Goal: Task Accomplishment & Management: Manage account settings

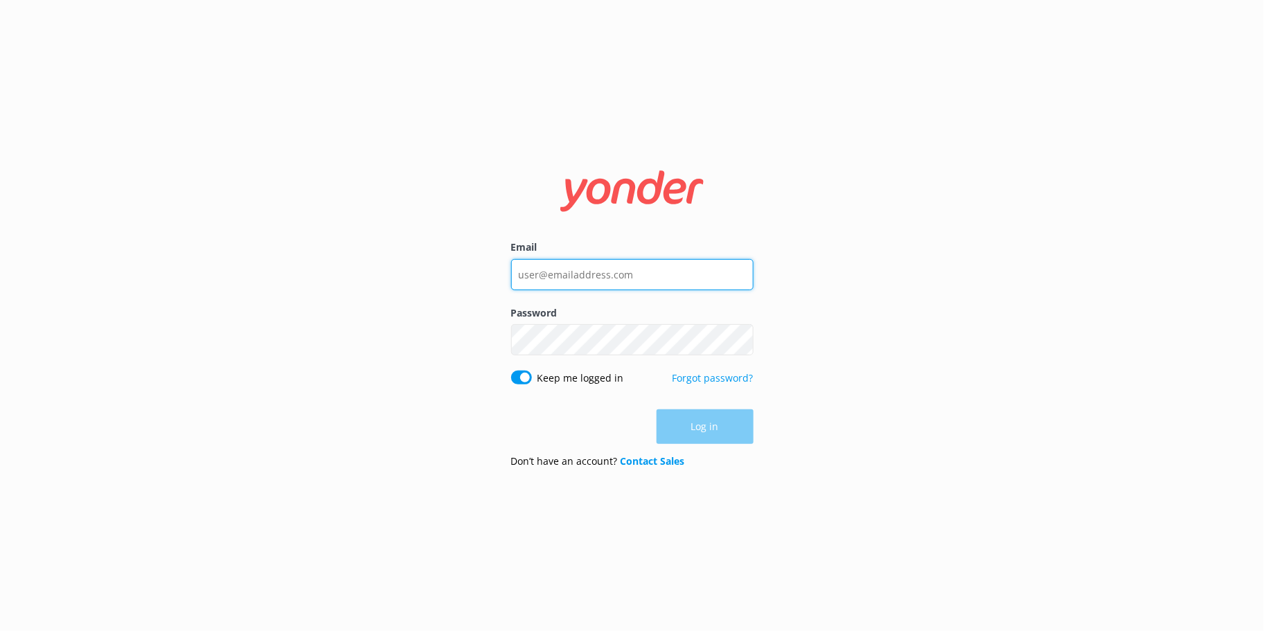
type input "[EMAIL_ADDRESS][DOMAIN_NAME]"
click at [843, 425] on div "Email [EMAIL_ADDRESS][DOMAIN_NAME] Password Show password Keep me logged in For…" at bounding box center [632, 315] width 1264 height 631
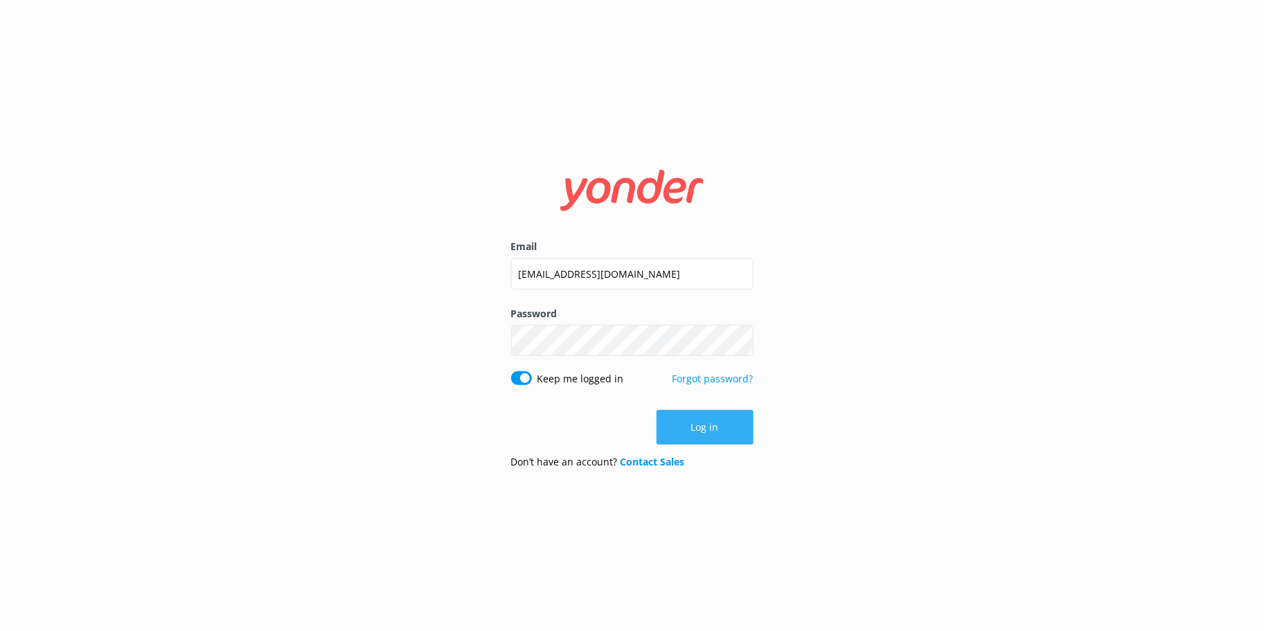
click at [718, 431] on button "Log in" at bounding box center [705, 427] width 97 height 35
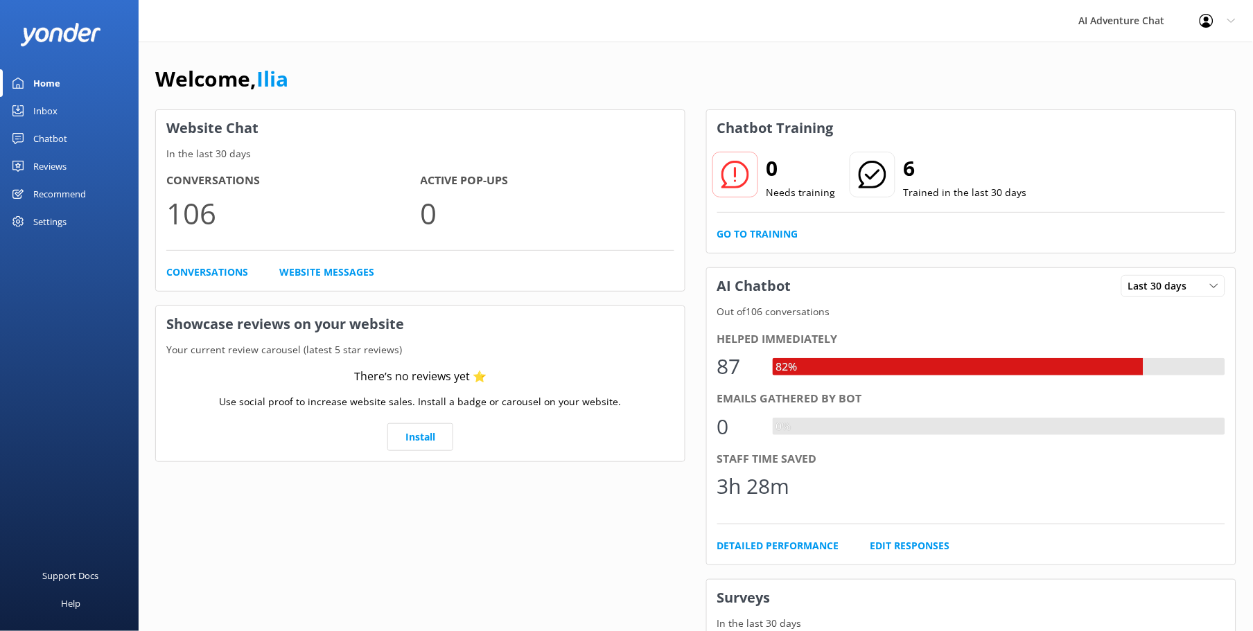
click at [53, 105] on div "Inbox" at bounding box center [45, 111] width 24 height 28
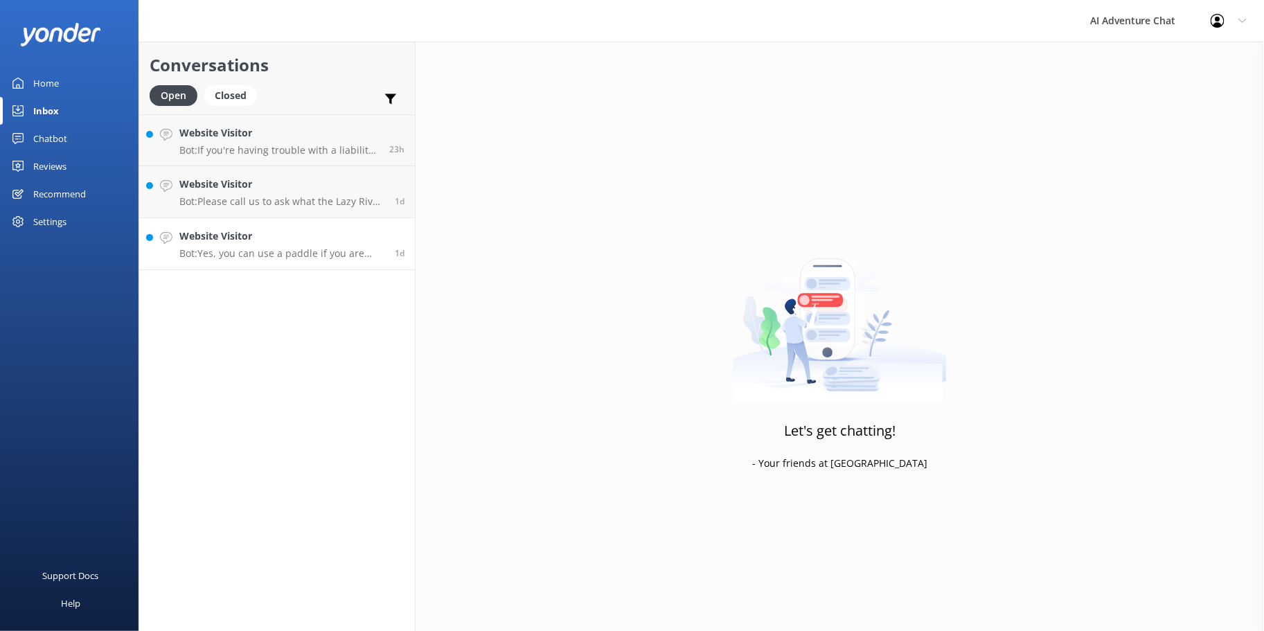
click at [294, 254] on p "Bot: Yes, you can use a paddle if you are kayaking, canoeing, or paddleboarding." at bounding box center [281, 253] width 205 height 12
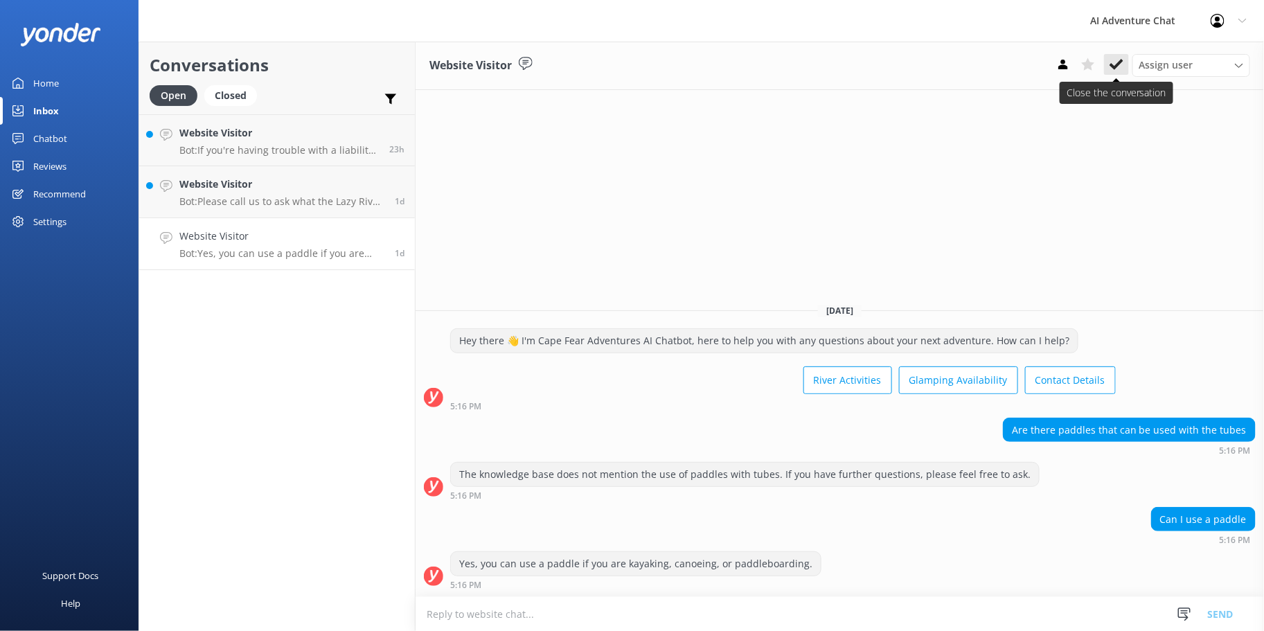
click at [1118, 64] on use at bounding box center [1117, 64] width 14 height 11
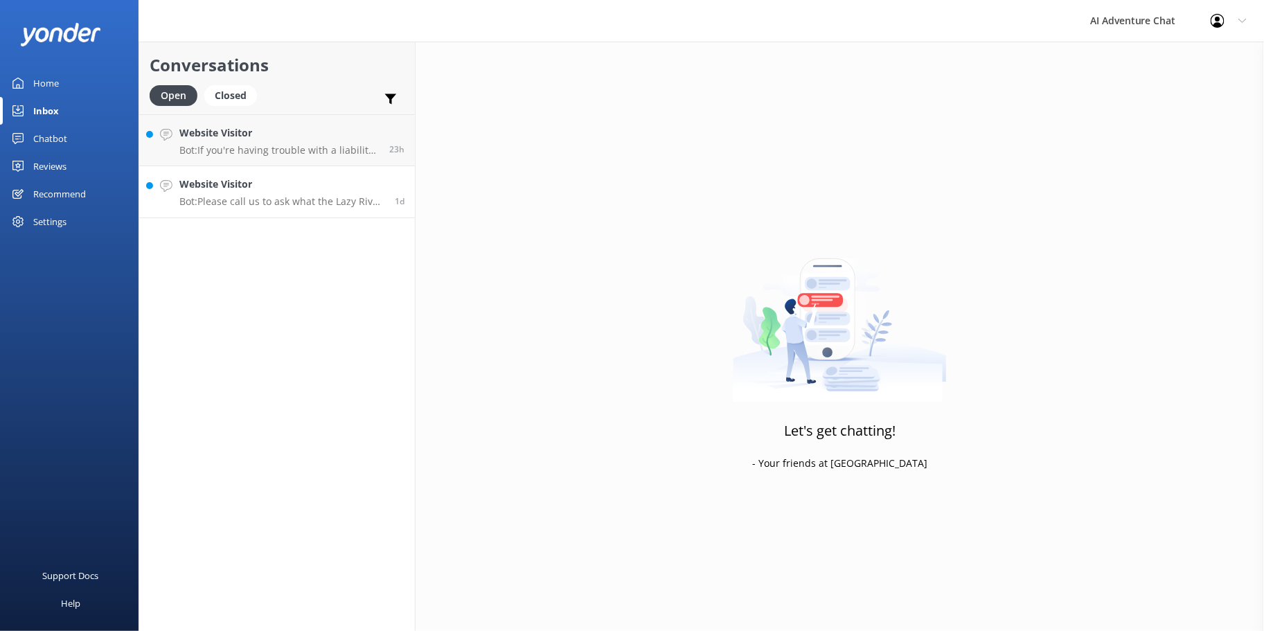
click at [240, 191] on h4 "Website Visitor" at bounding box center [281, 184] width 205 height 15
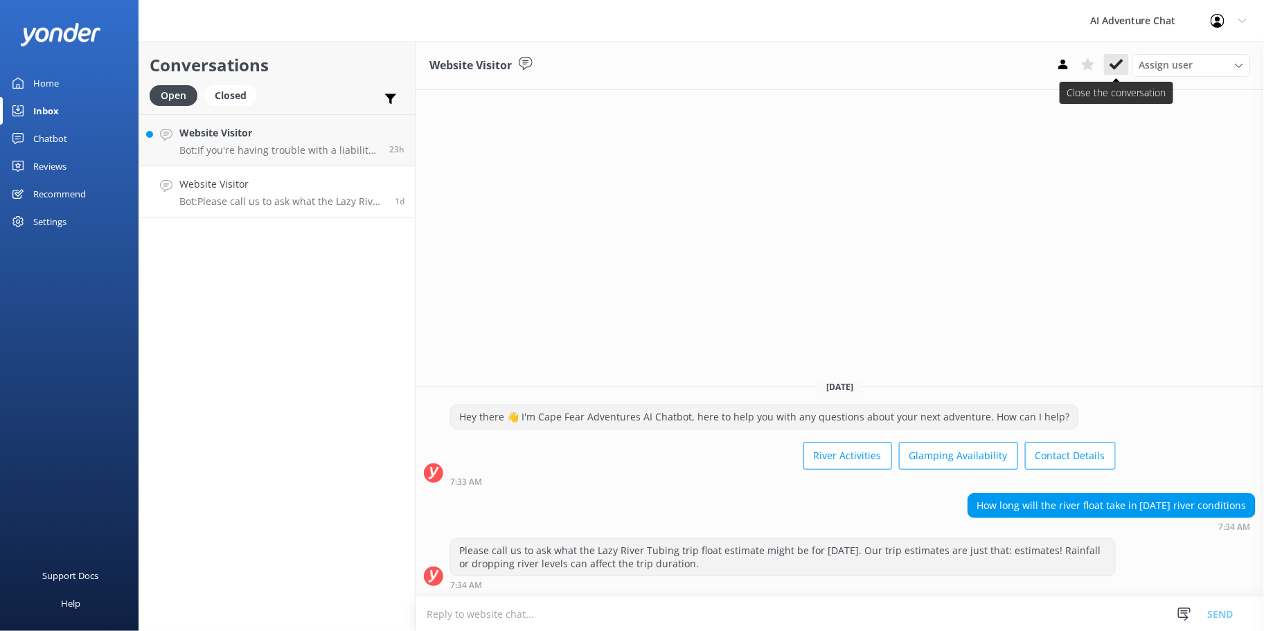
click at [1111, 63] on icon at bounding box center [1117, 65] width 14 height 14
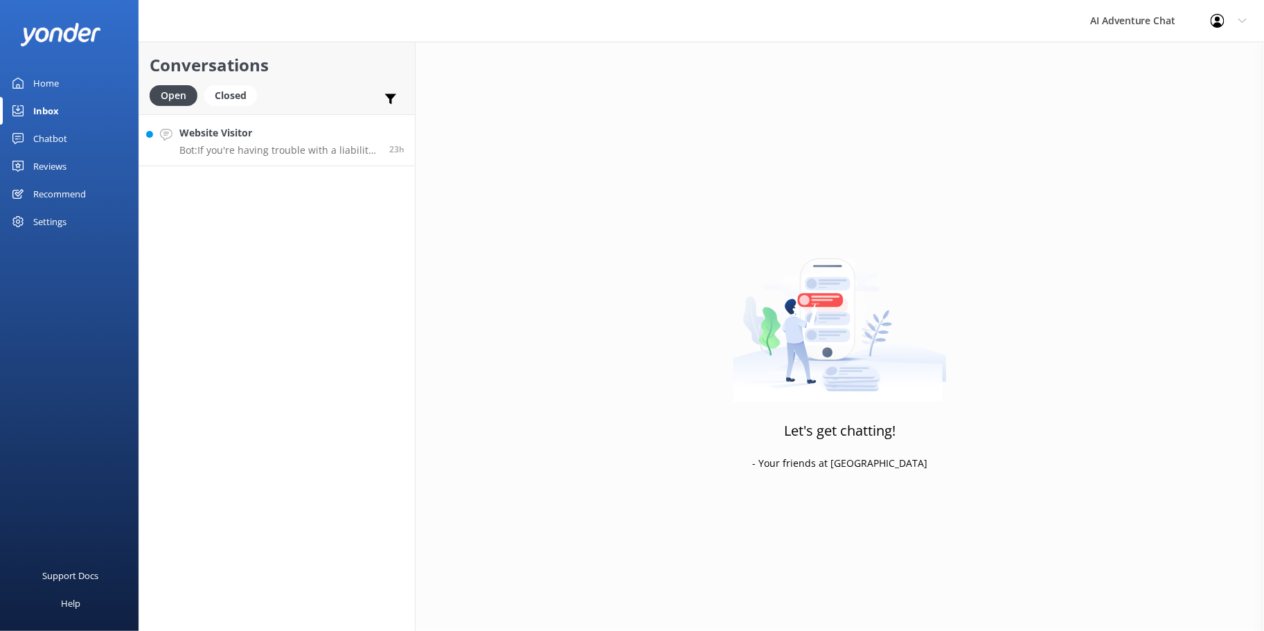
click at [310, 149] on p "Bot: If you're having trouble with a liability waiver link, please reply to one…" at bounding box center [279, 150] width 200 height 12
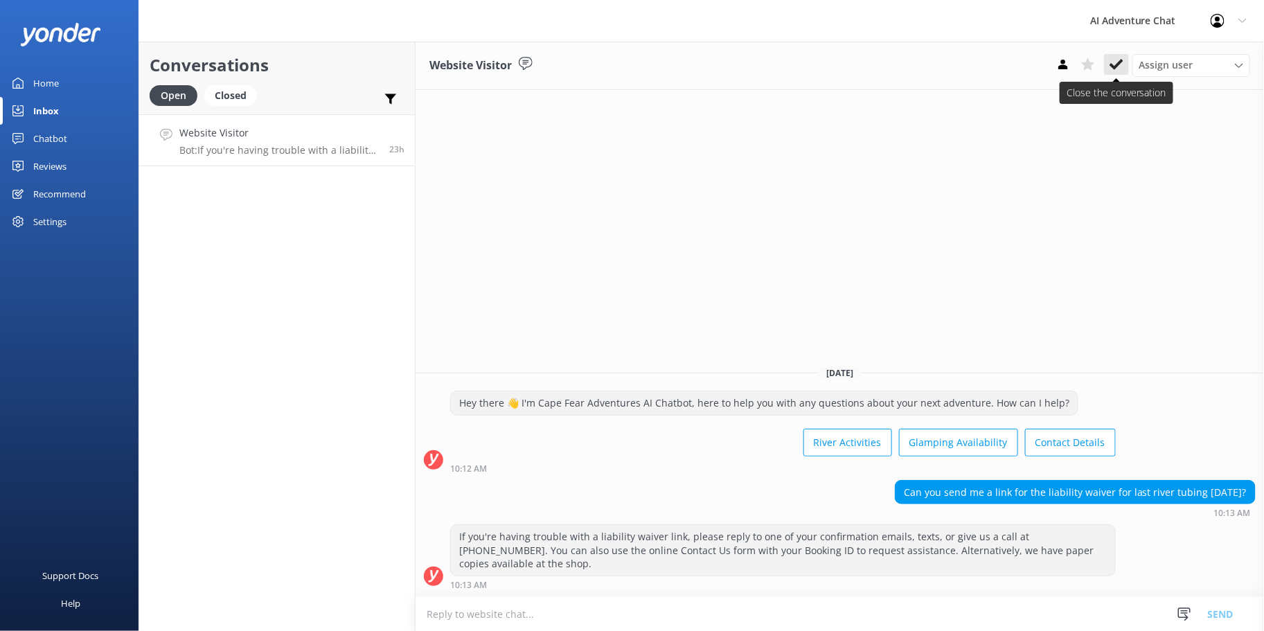
click at [1119, 59] on icon at bounding box center [1117, 65] width 14 height 14
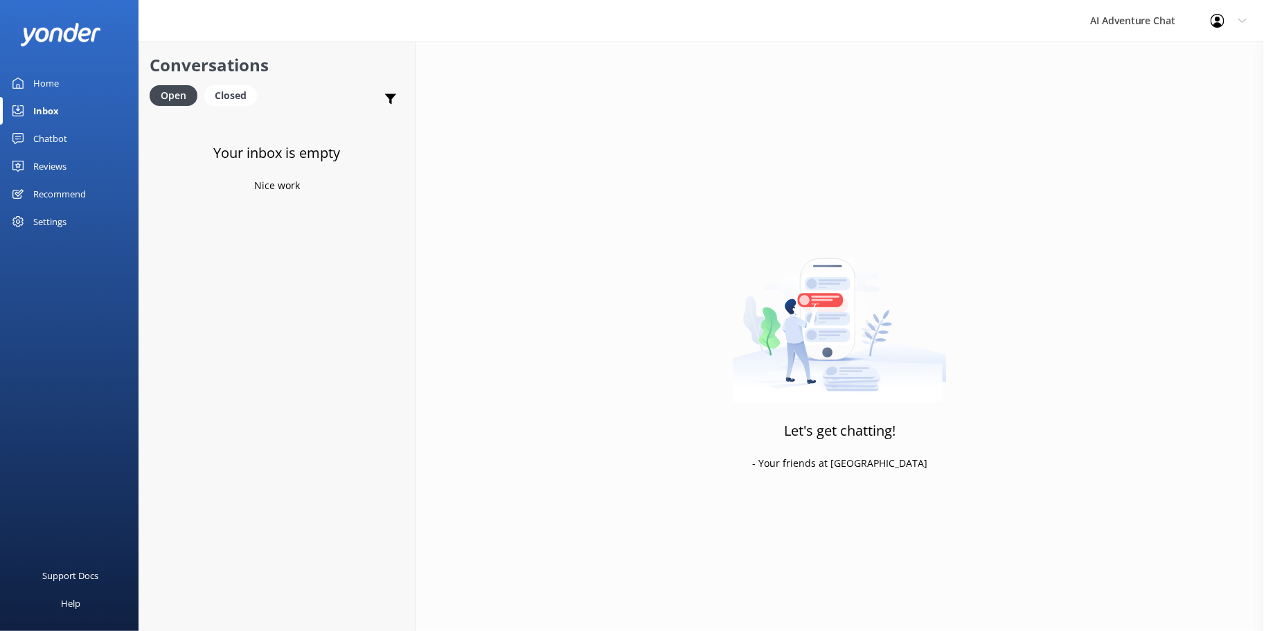
click at [56, 82] on div "Home" at bounding box center [46, 83] width 26 height 28
